Goal: Information Seeking & Learning: Check status

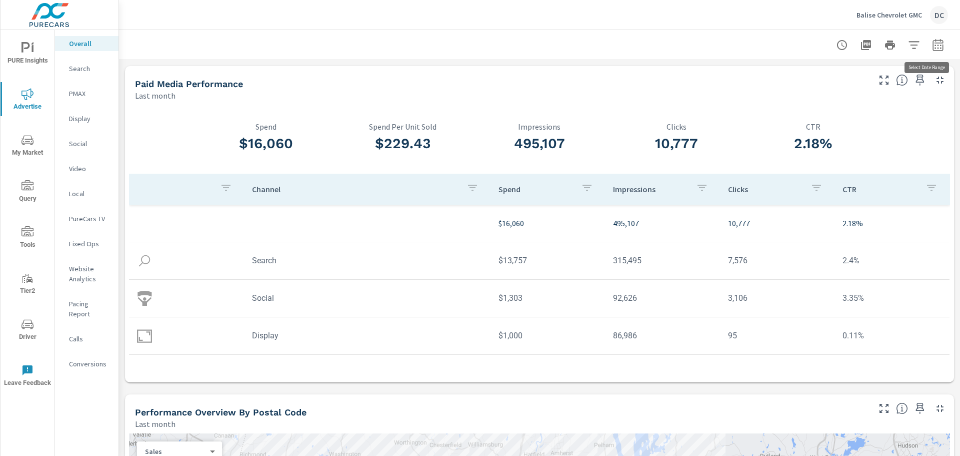
click at [933, 44] on icon "button" at bounding box center [938, 45] width 12 height 12
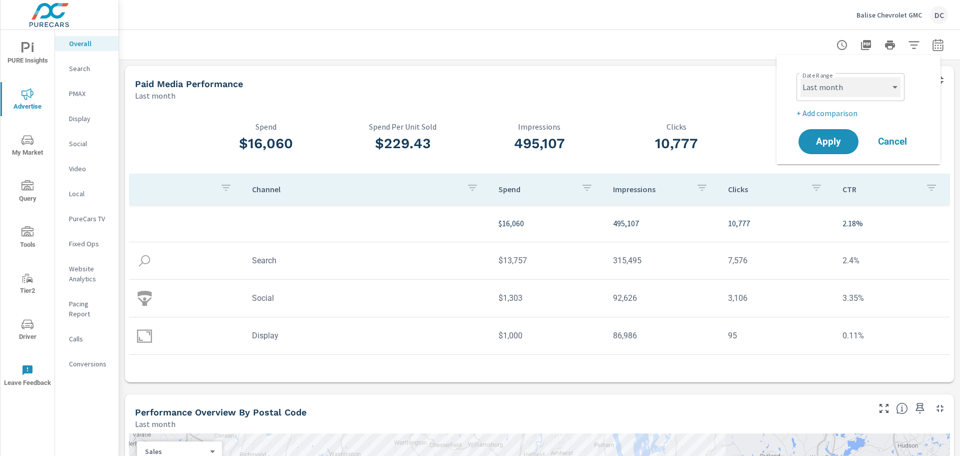
click at [853, 90] on select "Custom [DATE] Last week Last 7 days Last 14 days Last 30 days Last 45 days Last…" at bounding box center [851, 87] width 100 height 20
click at [801, 77] on select "Custom [DATE] Last week Last 7 days Last 14 days Last 30 days Last 45 days Last…" at bounding box center [851, 87] width 100 height 20
select select "[DATE]"
click at [822, 143] on span "Apply" at bounding box center [828, 142] width 41 height 10
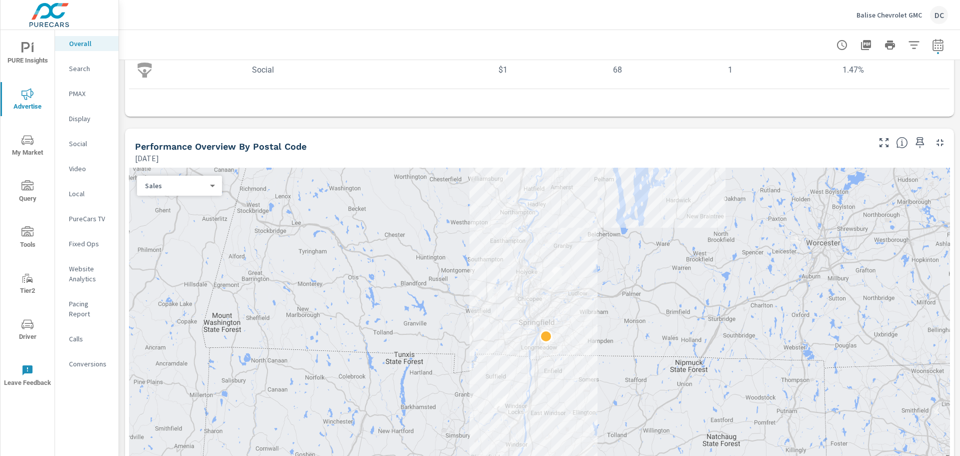
scroll to position [300, 0]
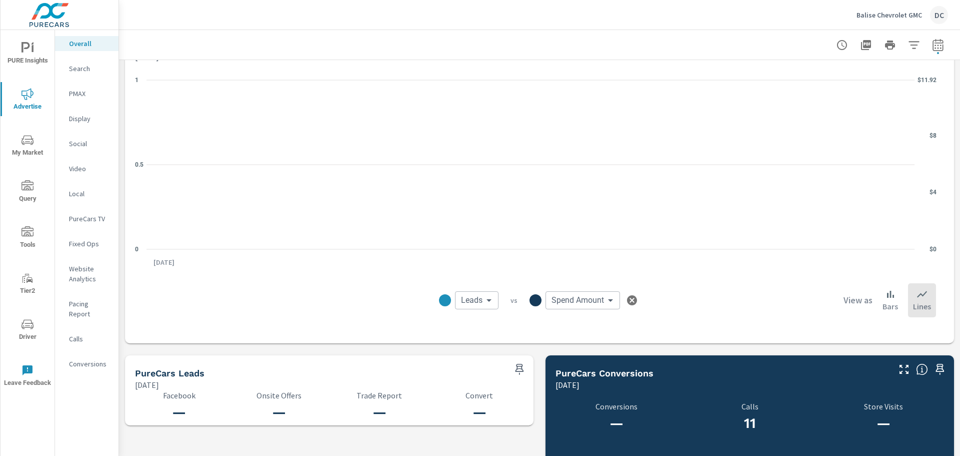
scroll to position [700, 0]
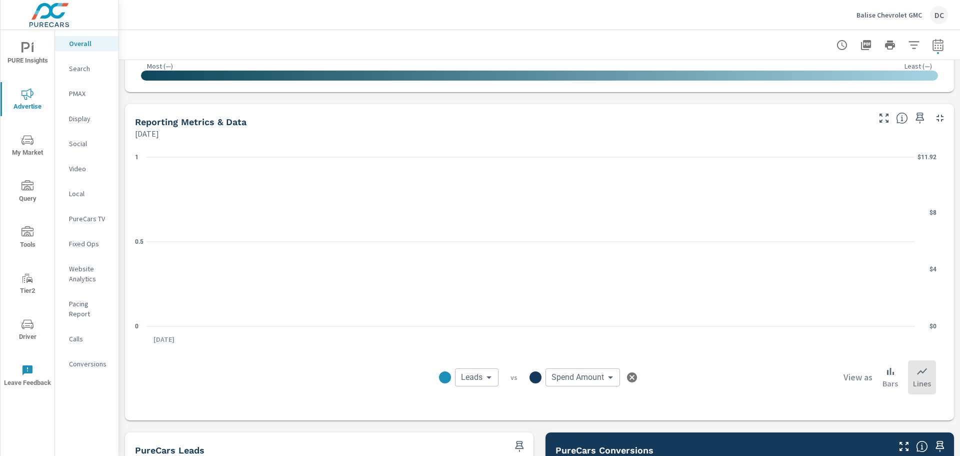
click at [566, 378] on body "PURE Insights Advertise My Market Query Tools Tier2 Driver Leave Feedback Overa…" at bounding box center [480, 228] width 960 height 456
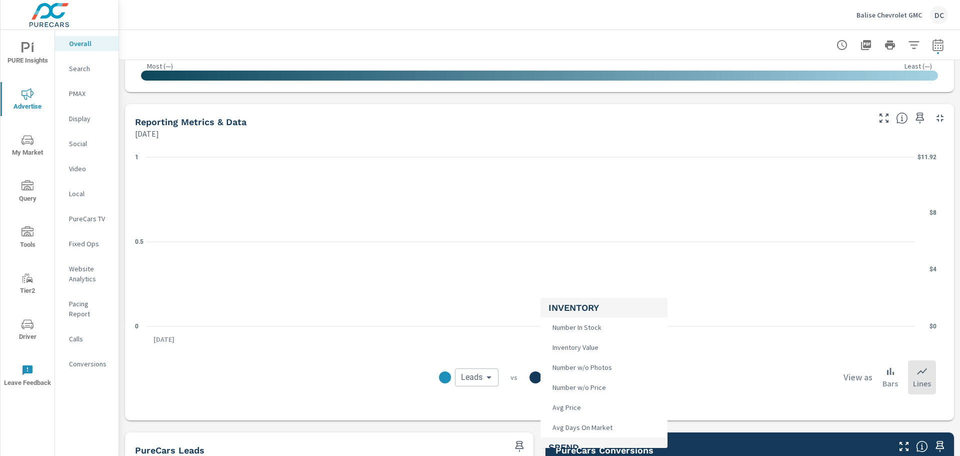
click at [474, 383] on div at bounding box center [480, 228] width 960 height 456
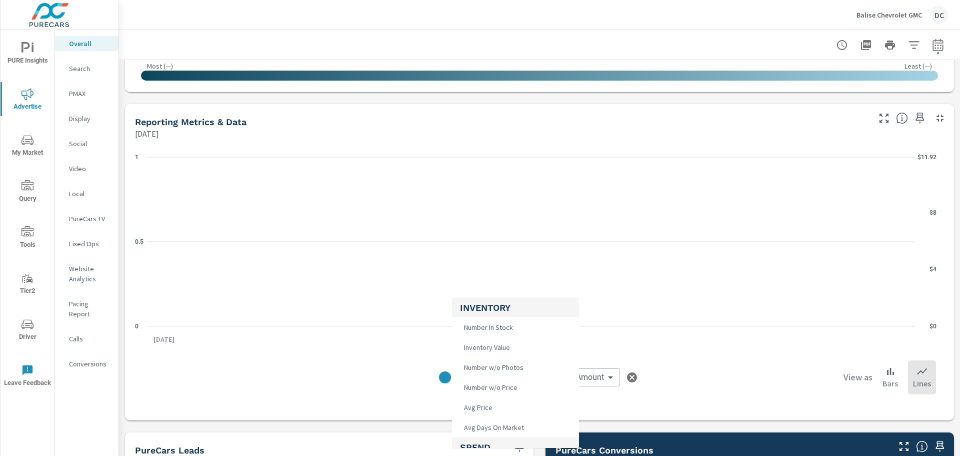
click at [476, 379] on body "PURE Insights Advertise My Market Query Tools Tier2 Driver Leave Feedback Overa…" at bounding box center [480, 228] width 960 height 456
click at [495, 341] on li "Clicks" at bounding box center [515, 348] width 127 height 20
type input "Clicks"
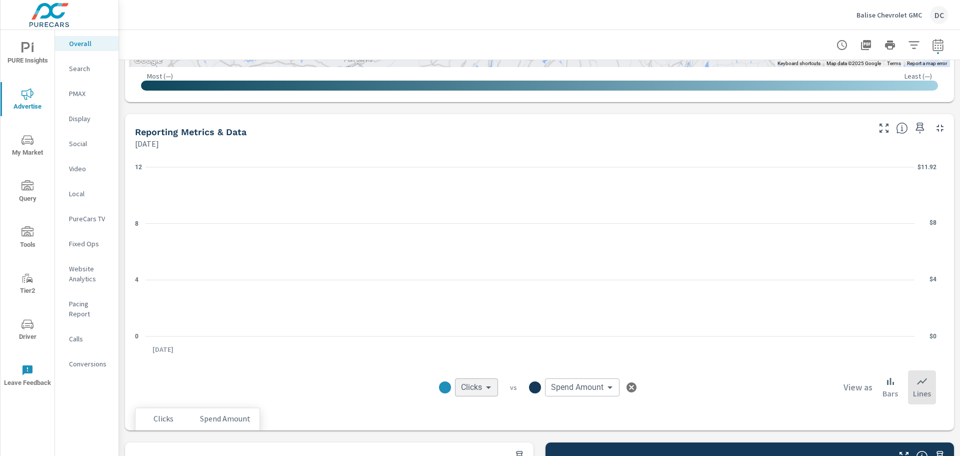
scroll to position [700, 0]
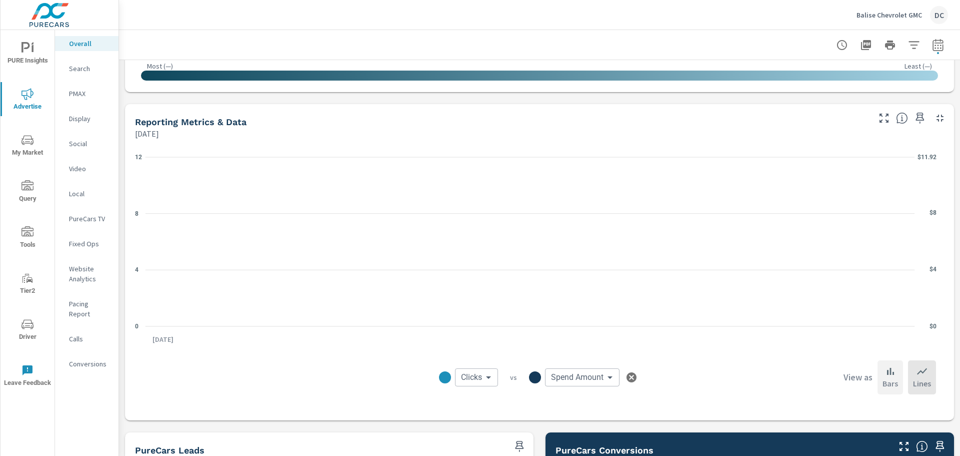
click at [885, 367] on icon at bounding box center [891, 371] width 12 height 12
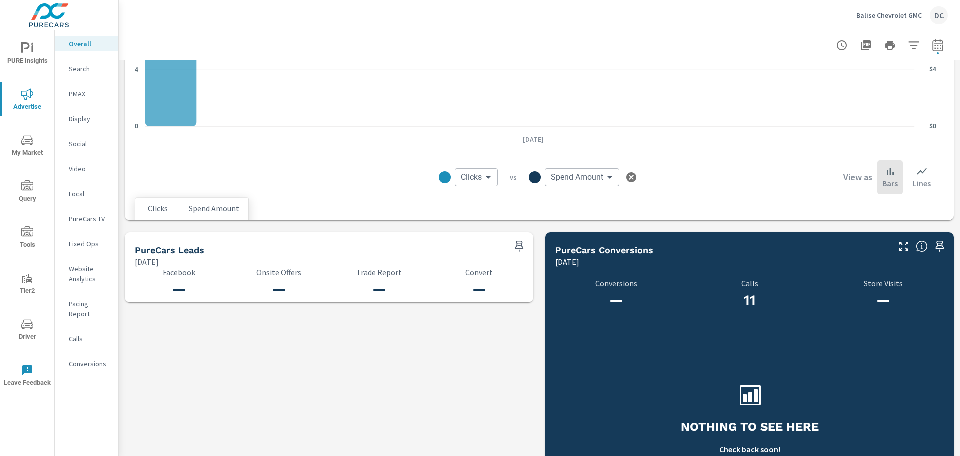
scroll to position [999, 0]
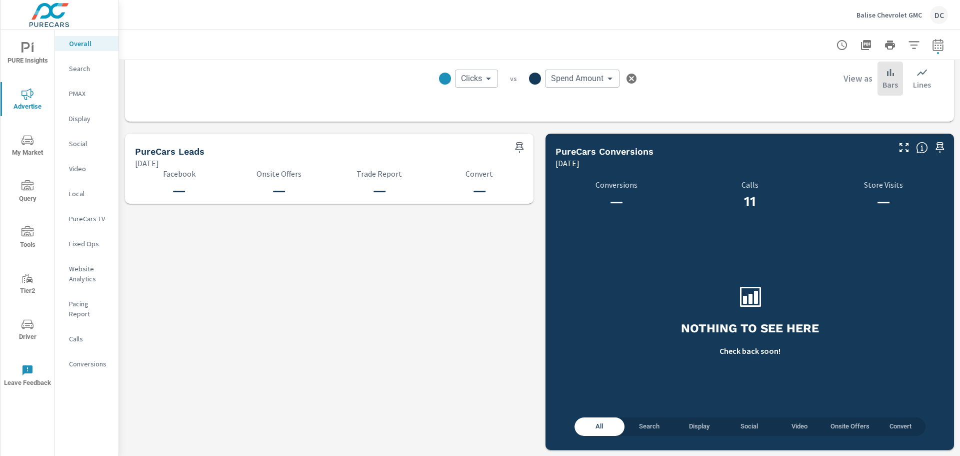
click at [69, 67] on div "Search" at bounding box center [87, 68] width 64 height 15
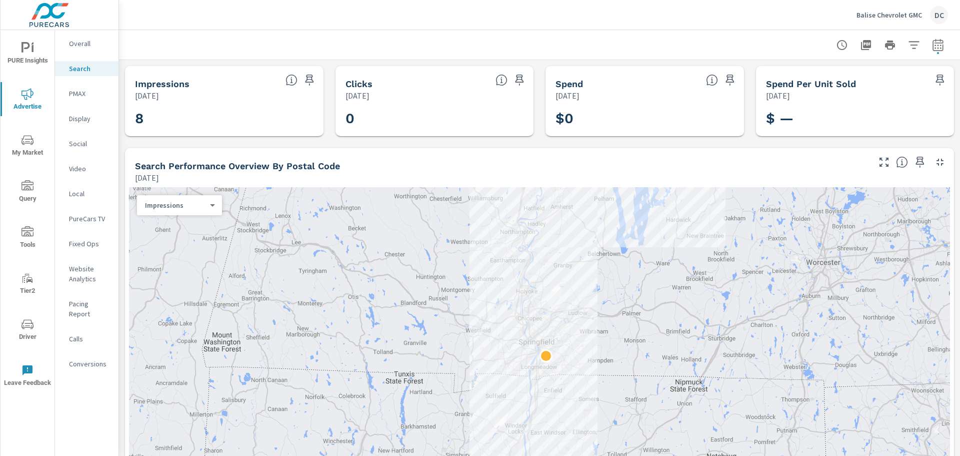
click at [94, 40] on p "Overall" at bounding box center [90, 44] width 42 height 10
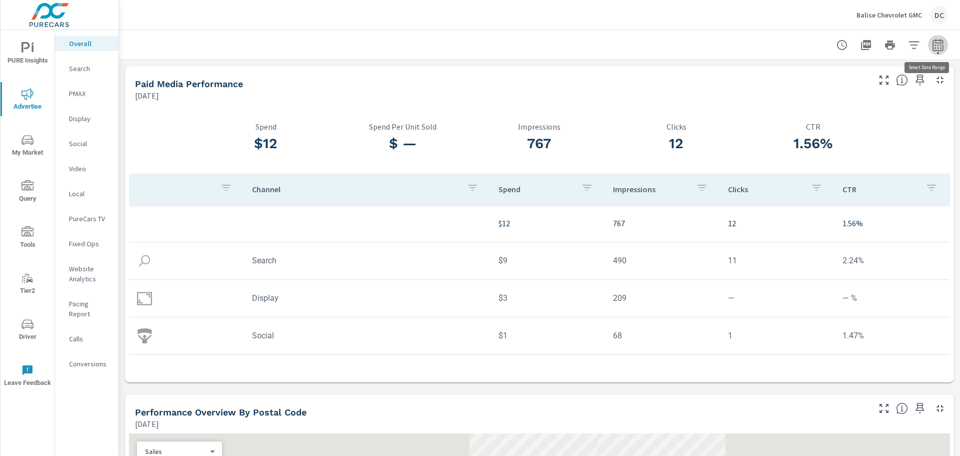
click at [935, 48] on icon "button" at bounding box center [938, 47] width 7 height 4
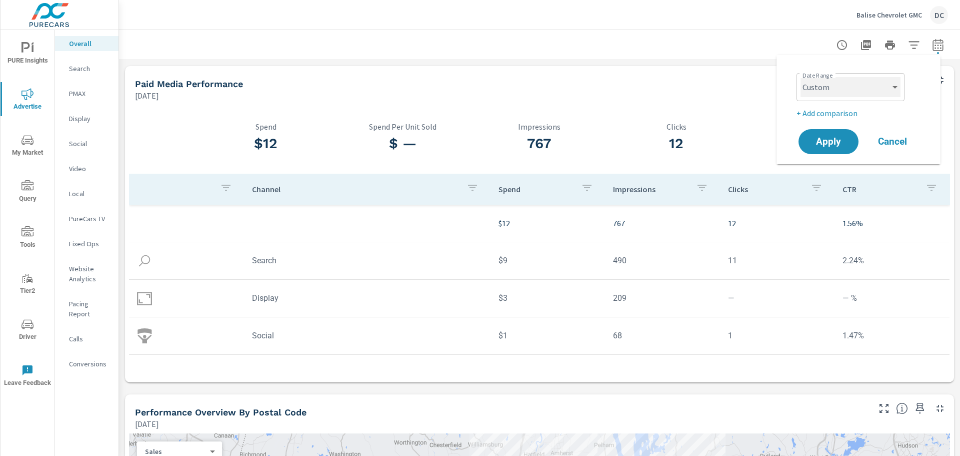
click at [867, 90] on select "Custom [DATE] Last week Last 7 days Last 14 days Last 30 days Last 45 days Last…" at bounding box center [851, 87] width 100 height 20
click at [801, 77] on select "Custom [DATE] Last week Last 7 days Last 14 days Last 30 days Last 45 days Last…" at bounding box center [851, 87] width 100 height 20
select select "Last 7 days"
click at [847, 145] on span "Apply" at bounding box center [828, 142] width 41 height 10
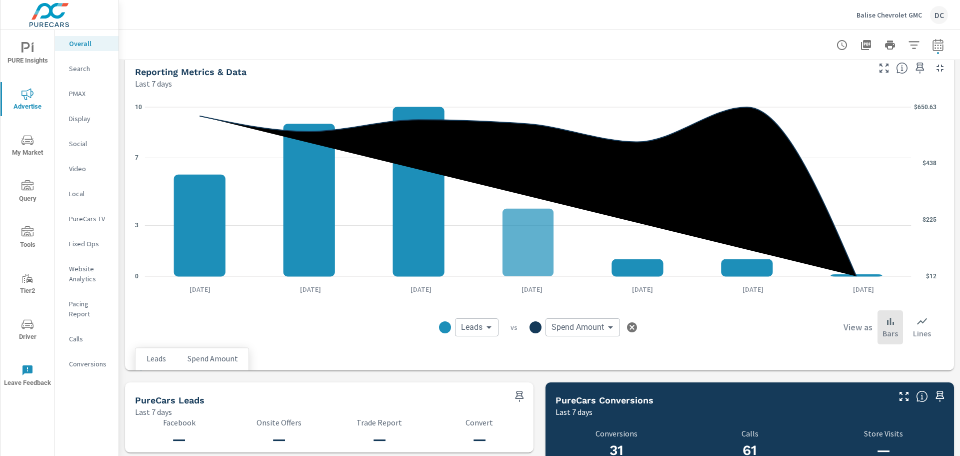
scroll to position [700, 0]
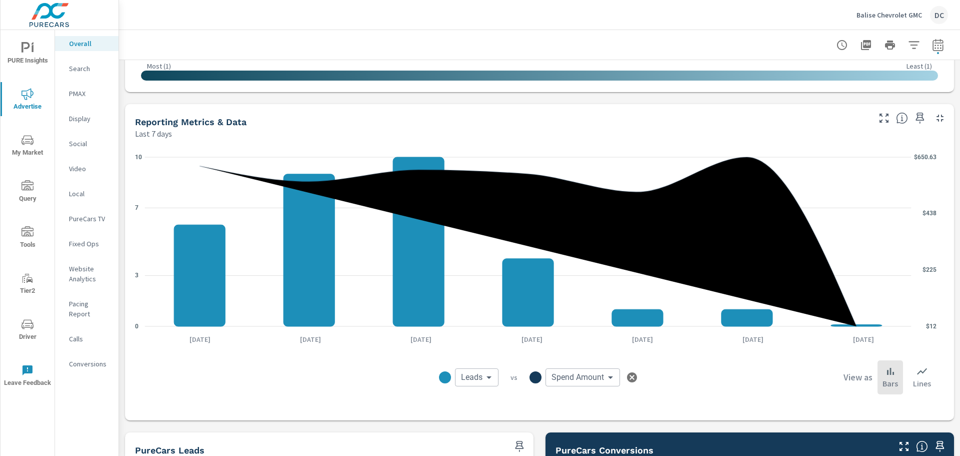
click at [470, 374] on body "PURE Insights Advertise My Market Query Tools Tier2 Driver Leave Feedback Overa…" at bounding box center [480, 228] width 960 height 456
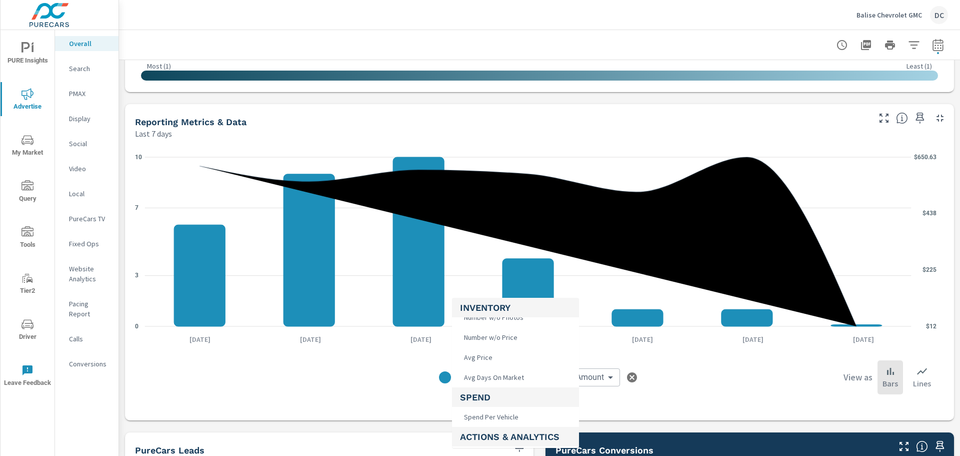
scroll to position [100, 0]
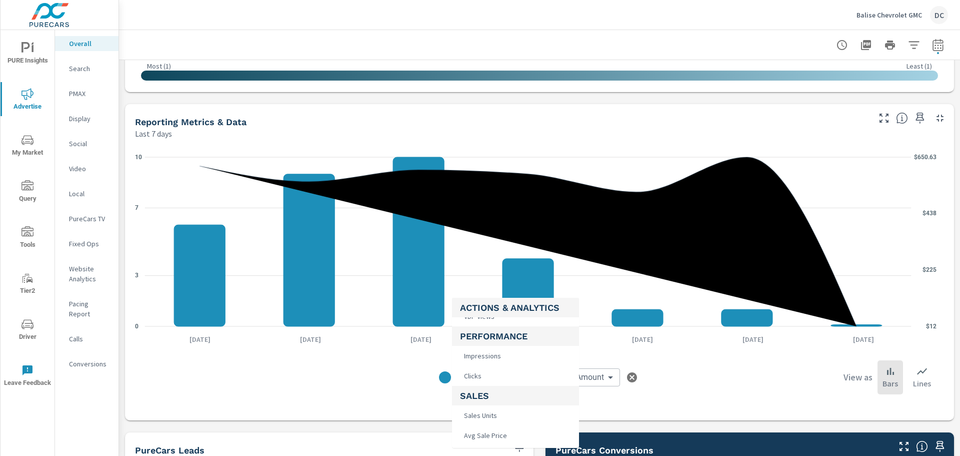
click at [500, 370] on li "Clicks" at bounding box center [515, 376] width 127 height 20
type input "Clicks"
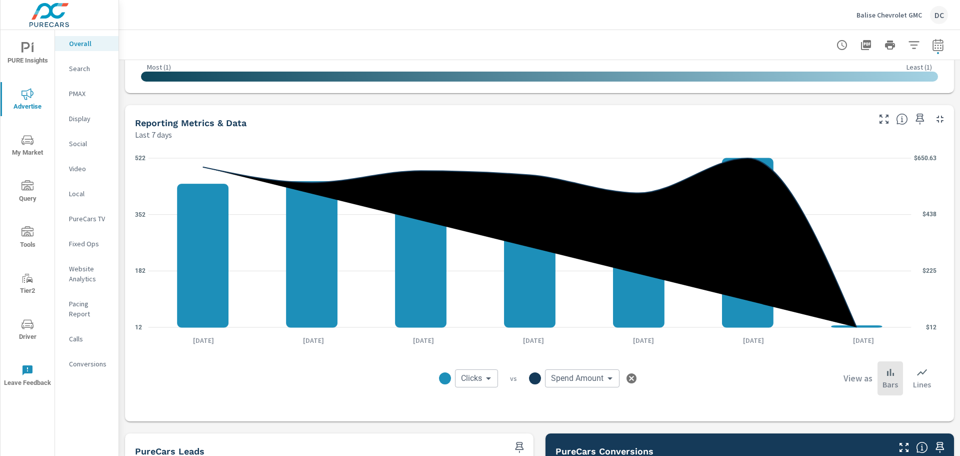
scroll to position [699, 0]
